Goal: Information Seeking & Learning: Learn about a topic

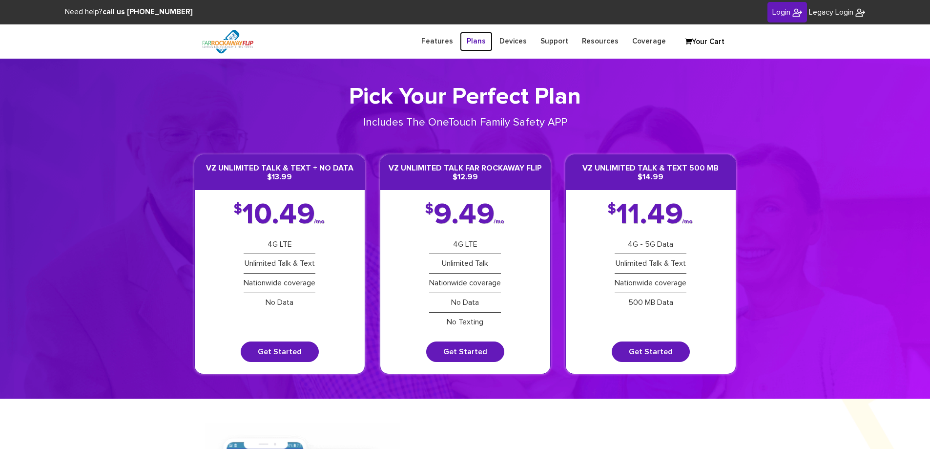
click at [490, 45] on link "Plans" at bounding box center [476, 41] width 33 height 19
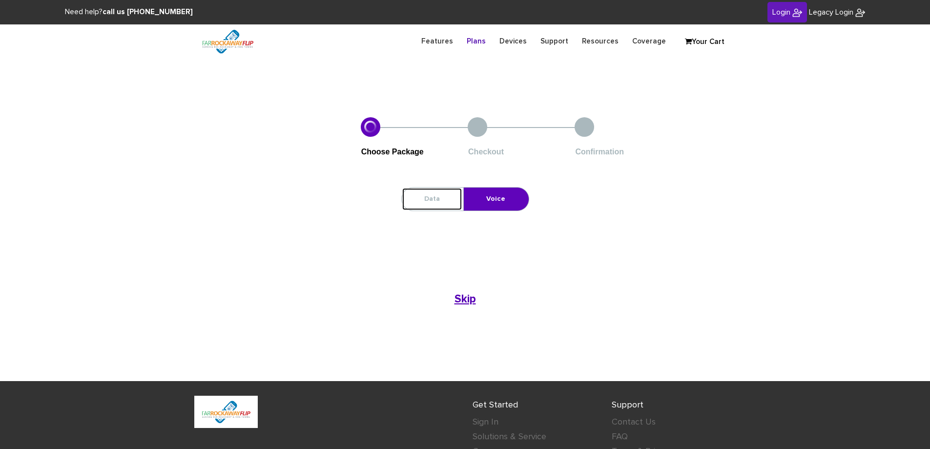
click at [452, 197] on link "Data" at bounding box center [432, 198] width 61 height 23
click at [480, 197] on link "Voice" at bounding box center [496, 198] width 64 height 23
click at [459, 297] on b "Skip" at bounding box center [464, 298] width 21 height 11
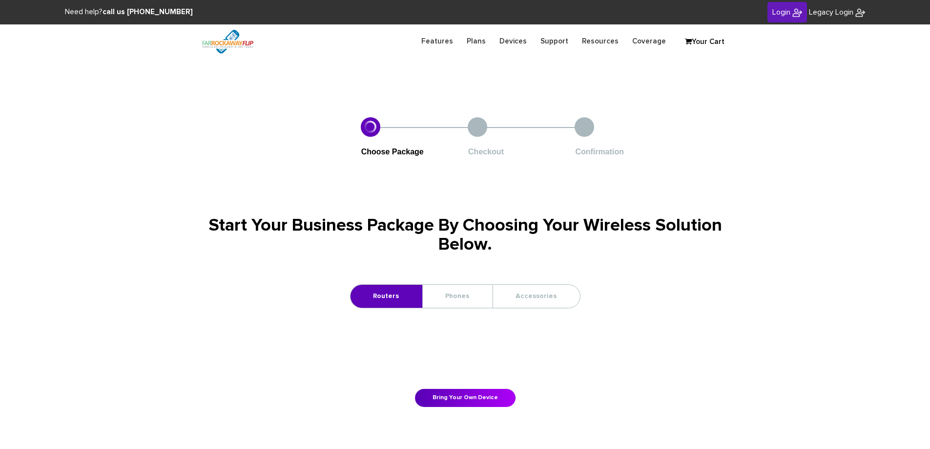
scroll to position [49, 0]
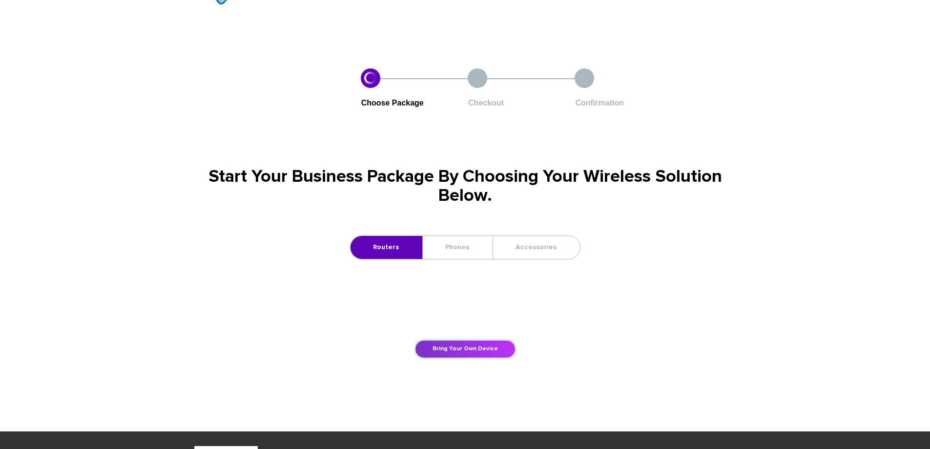
click at [485, 346] on link "Bring Your Own Device" at bounding box center [465, 349] width 101 height 18
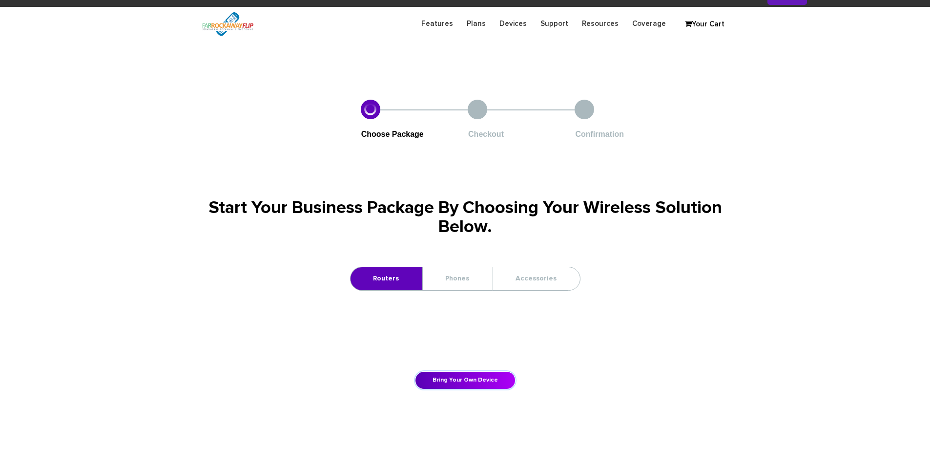
scroll to position [0, 0]
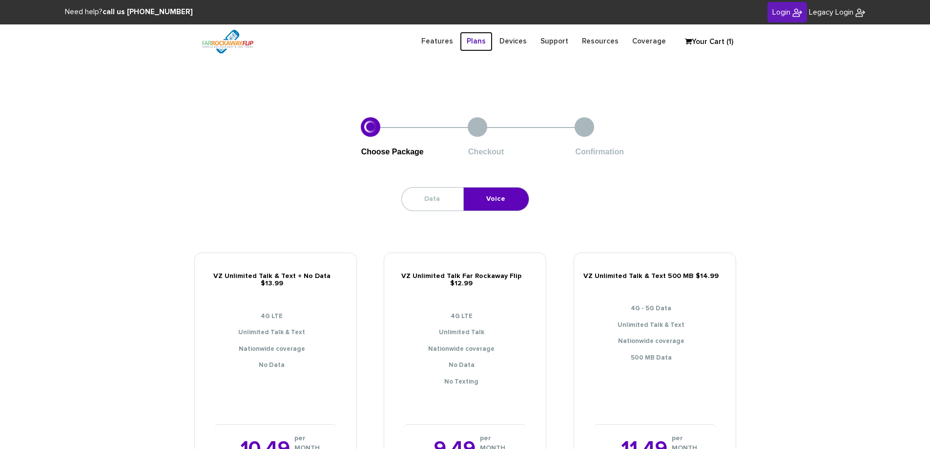
click at [489, 39] on link "Plans" at bounding box center [476, 41] width 33 height 19
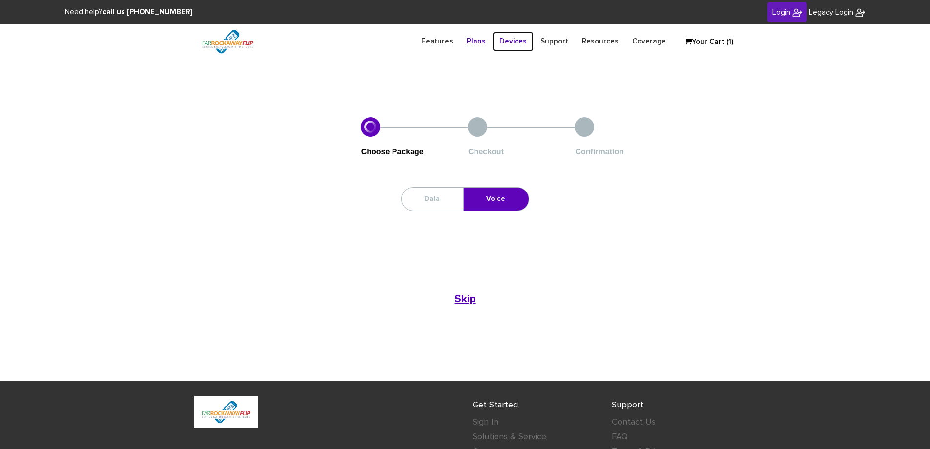
click at [523, 43] on link "Devices" at bounding box center [512, 41] width 41 height 19
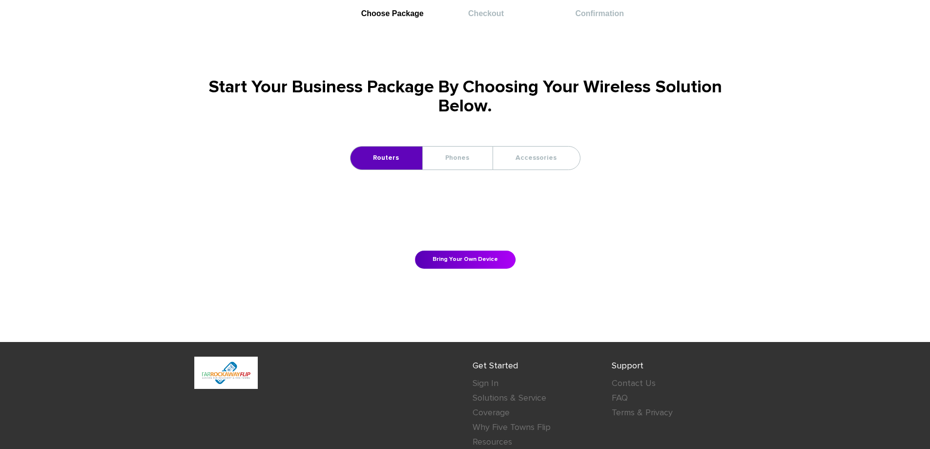
scroll to position [146, 0]
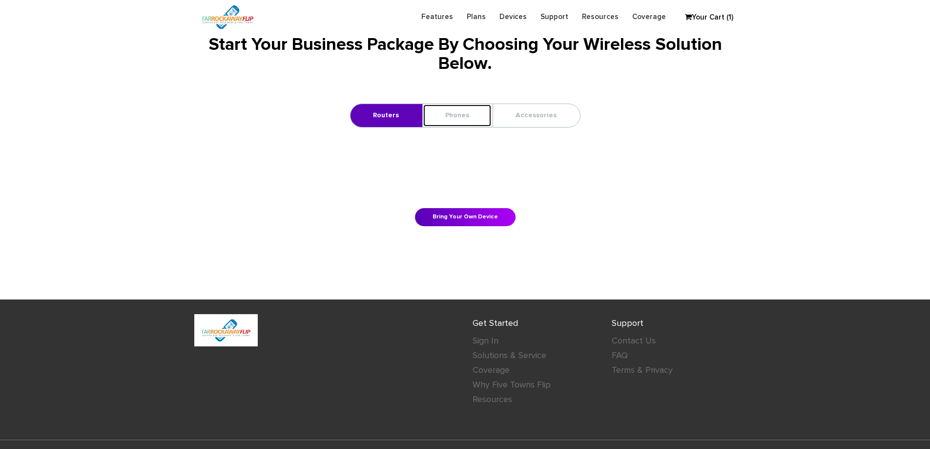
click at [456, 113] on link "Phones" at bounding box center [457, 115] width 69 height 23
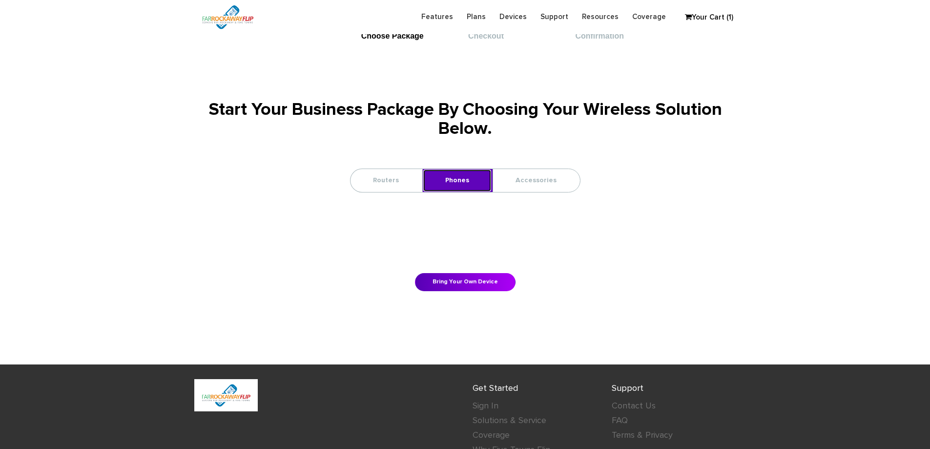
scroll to position [0, 0]
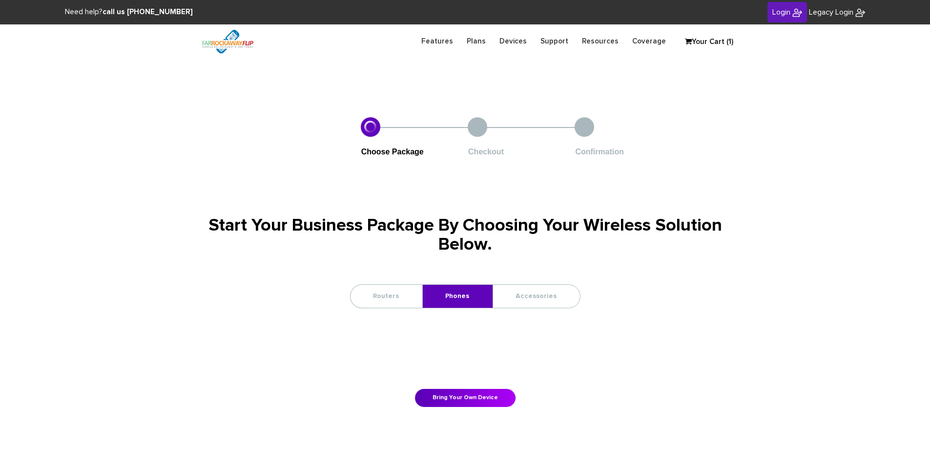
click at [570, 122] on li "Checkout" at bounding box center [521, 137] width 107 height 41
click at [476, 122] on div at bounding box center [478, 127] width 20 height 20
click at [370, 125] on div at bounding box center [371, 127] width 20 height 20
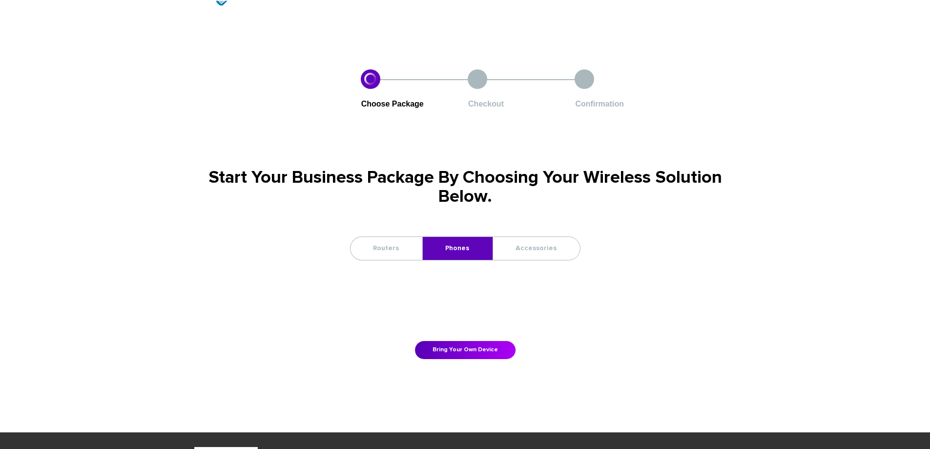
scroll to position [49, 0]
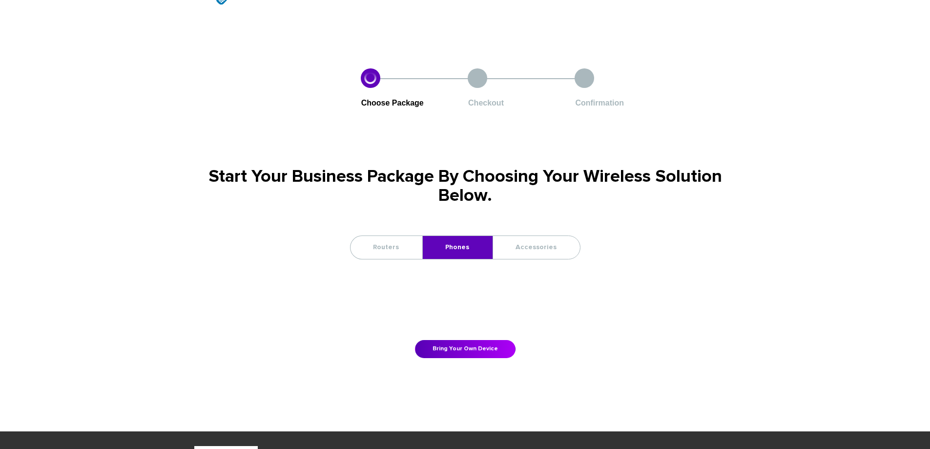
drag, startPoint x: 458, startPoint y: 273, endPoint x: 458, endPoint y: 249, distance: 24.4
click at [458, 269] on div "Bring Your Own Device Bring Your Own Device Bring Your Own Device" at bounding box center [465, 310] width 542 height 96
click at [458, 249] on link "Phones" at bounding box center [457, 247] width 69 height 23
click at [537, 245] on link "Accessories" at bounding box center [536, 247] width 86 height 23
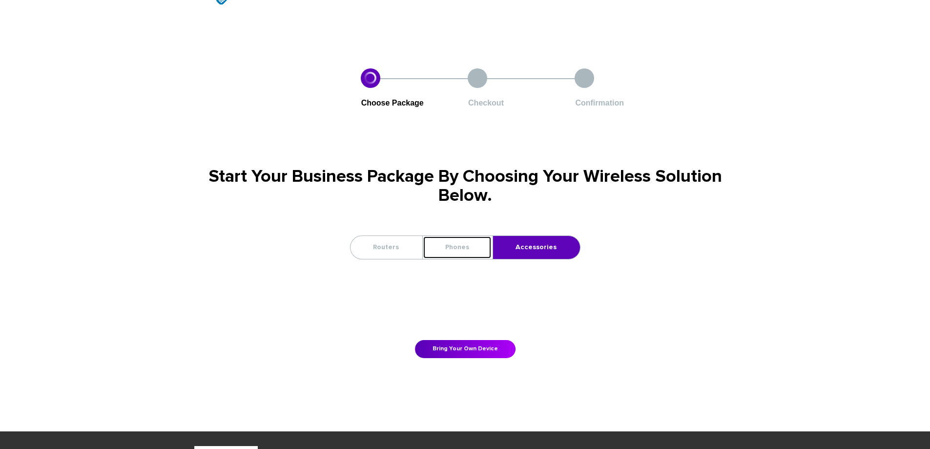
click at [467, 243] on link "Phones" at bounding box center [457, 247] width 69 height 23
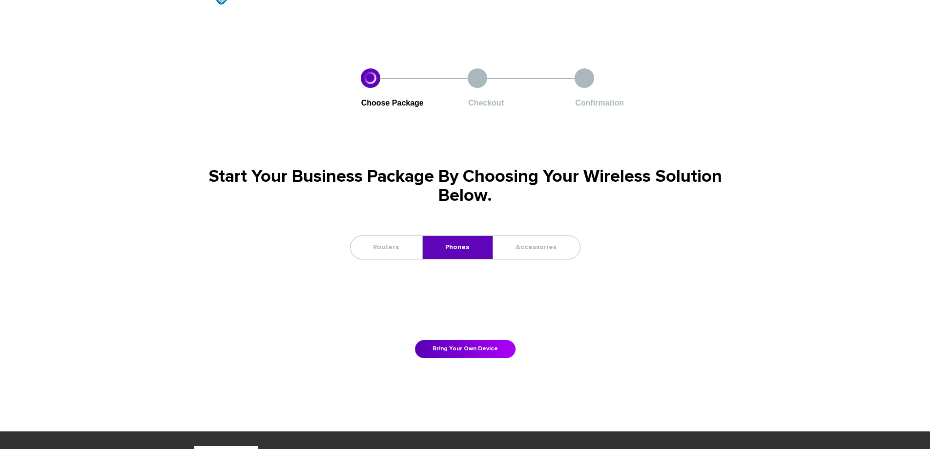
click at [502, 308] on div "Bring Your Own Device" at bounding box center [465, 329] width 542 height 57
click at [472, 344] on link "Bring Your Own Device" at bounding box center [465, 349] width 101 height 18
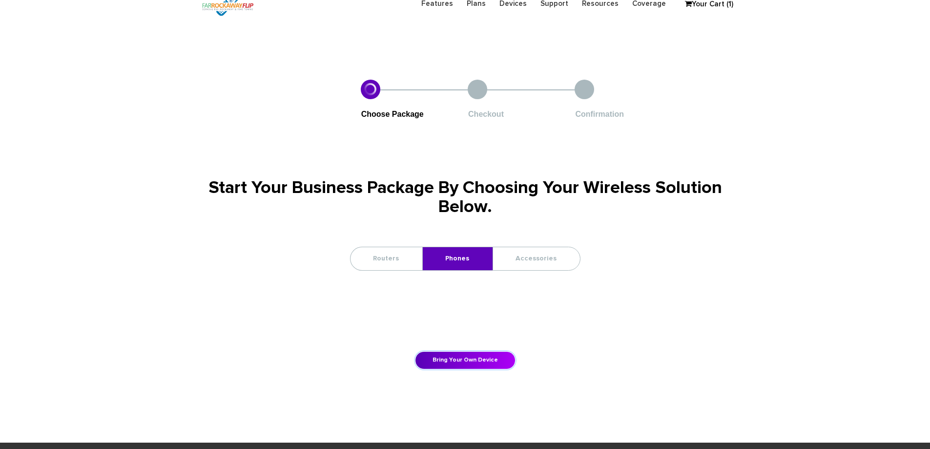
scroll to position [0, 0]
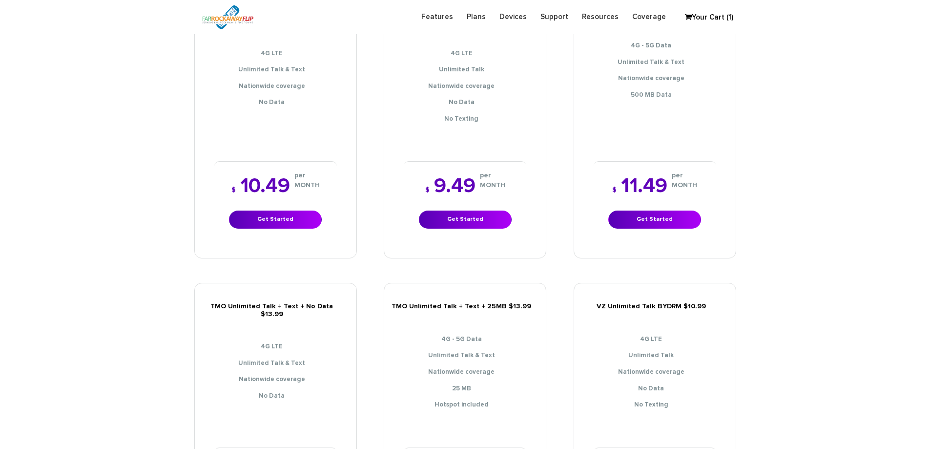
scroll to position [146, 0]
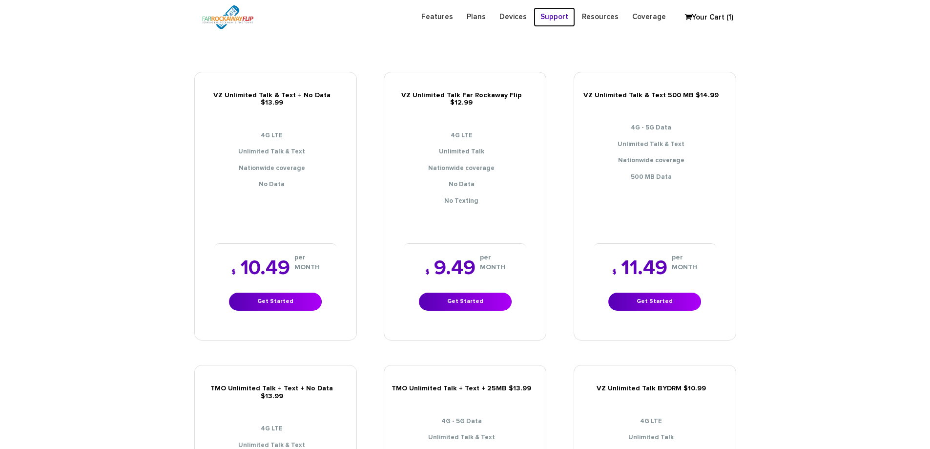
click at [555, 17] on link "Support" at bounding box center [553, 16] width 41 height 19
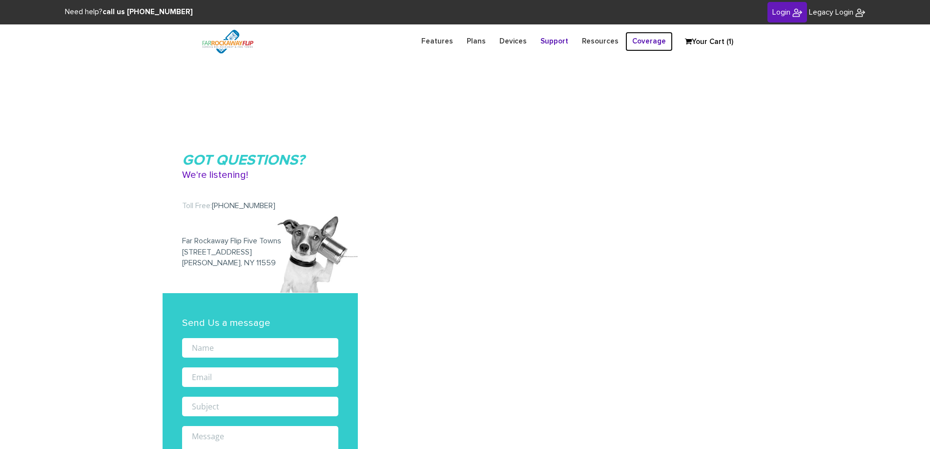
click at [657, 37] on link "Coverage" at bounding box center [648, 41] width 47 height 19
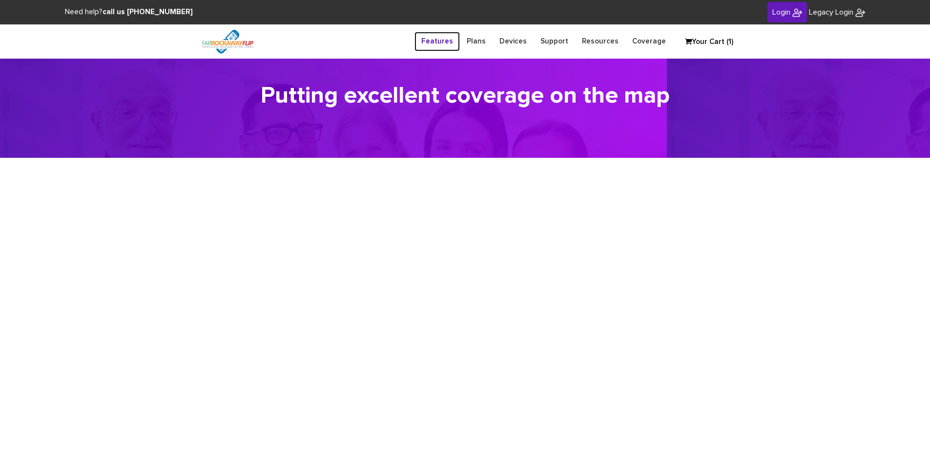
click at [460, 40] on link "Features" at bounding box center [436, 41] width 45 height 19
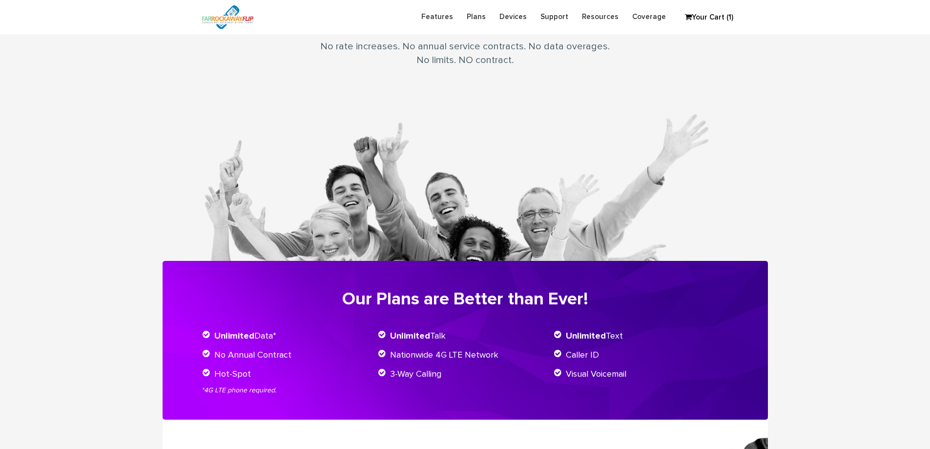
scroll to position [195, 0]
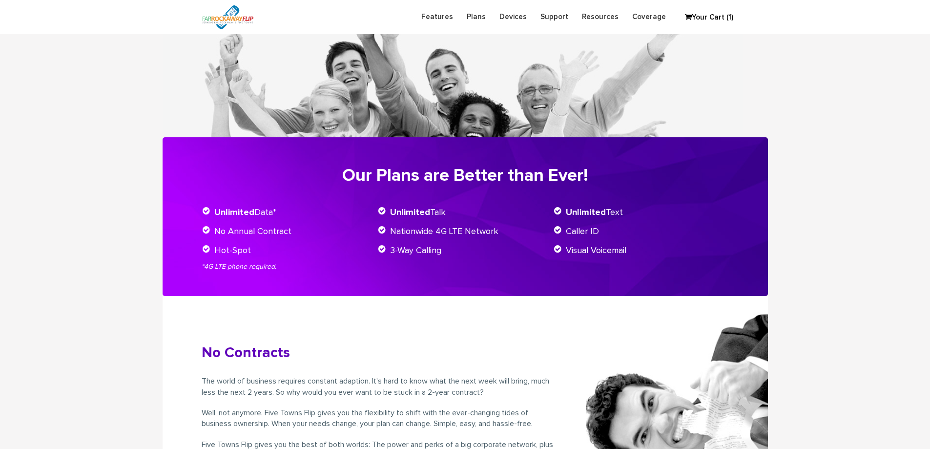
click at [434, 318] on article "No Contracts The world of business requires constant adaption. It's hard to kno…" at bounding box center [465, 434] width 605 height 276
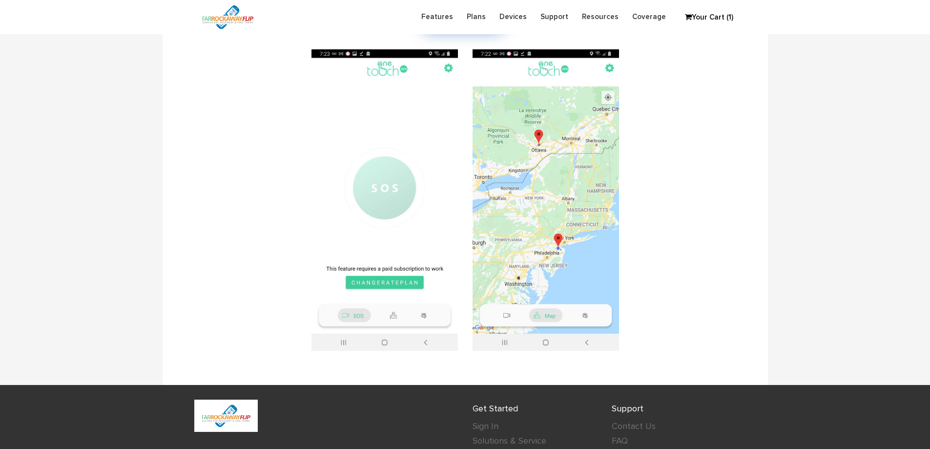
scroll to position [2489, 0]
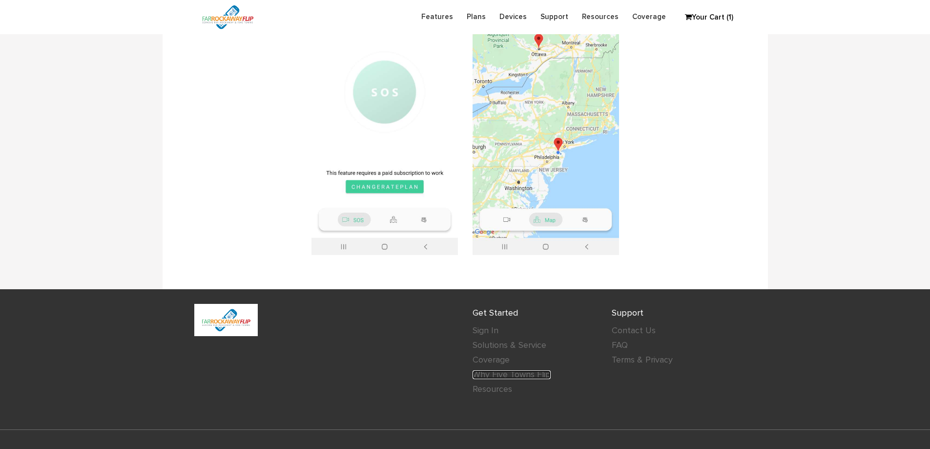
click at [507, 370] on link "Why Five Towns Flip" at bounding box center [511, 374] width 78 height 9
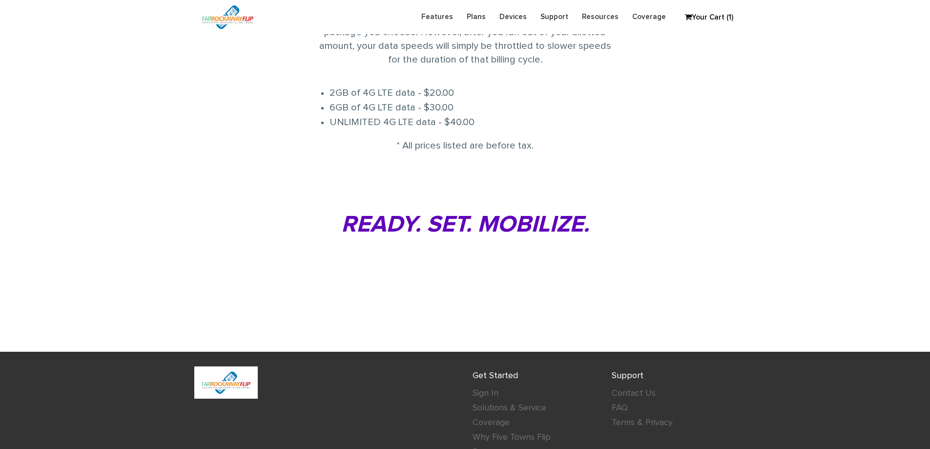
scroll to position [830, 0]
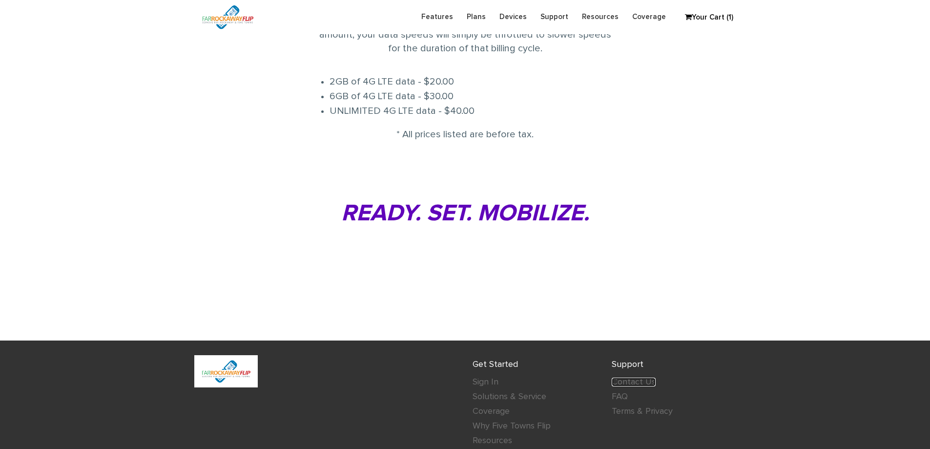
click at [650, 377] on link "Contact Us" at bounding box center [634, 381] width 44 height 9
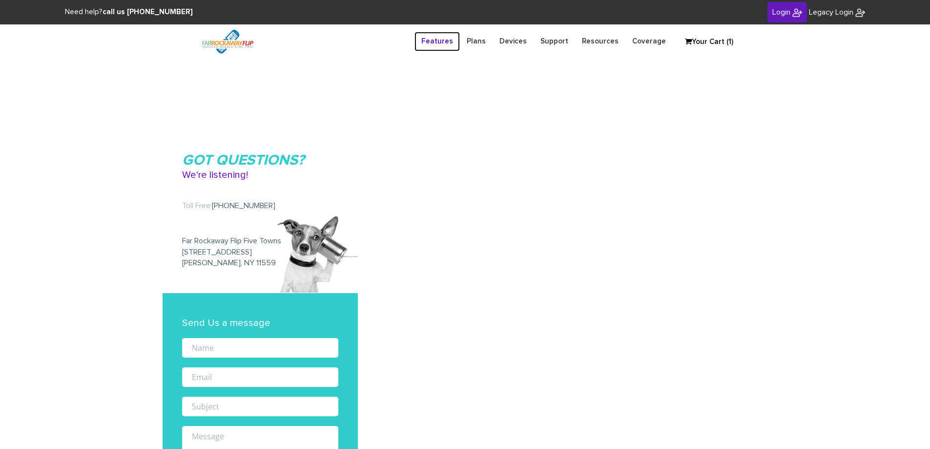
click at [440, 41] on link "Features" at bounding box center [436, 41] width 45 height 19
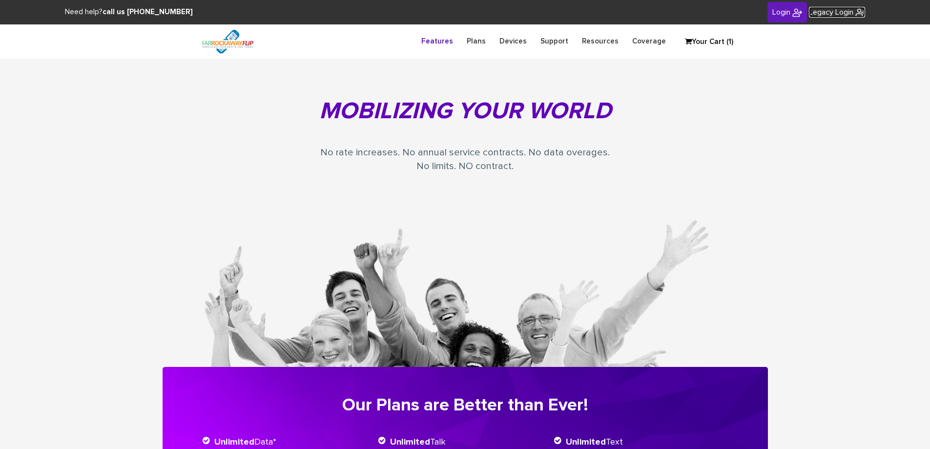
click at [837, 8] on span "Legacy Login" at bounding box center [831, 12] width 44 height 8
